Goal: Transaction & Acquisition: Purchase product/service

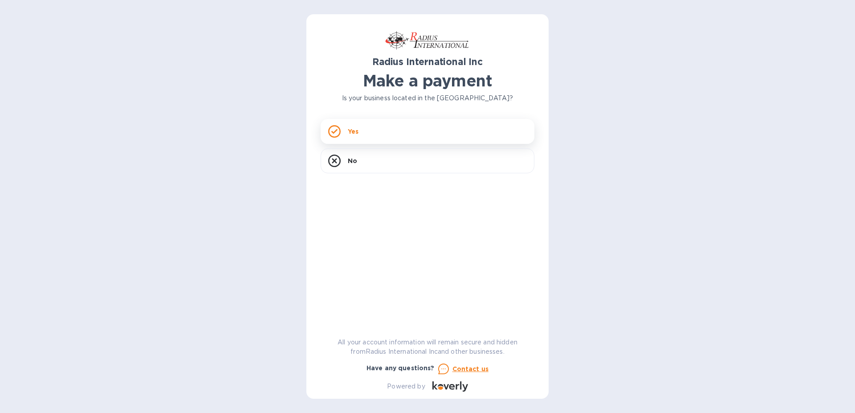
click at [359, 134] on div "Yes" at bounding box center [427, 131] width 214 height 25
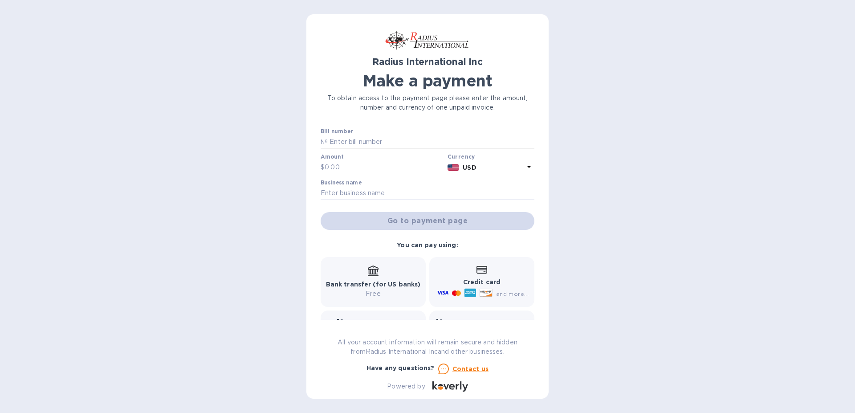
click at [349, 140] on input "text" at bounding box center [431, 141] width 207 height 13
type input "SAI00098081/SAI00098872"
click at [336, 167] on input "text" at bounding box center [383, 167] width 119 height 13
type input "14,669.32"
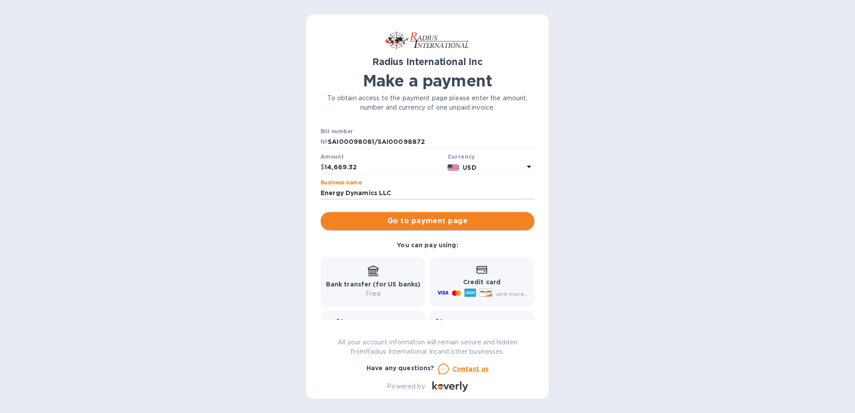
type input "Energy Dynamics LLC"
click at [433, 220] on span "Go to payment page" at bounding box center [427, 220] width 199 height 11
